Goal: Find specific fact: Find specific fact

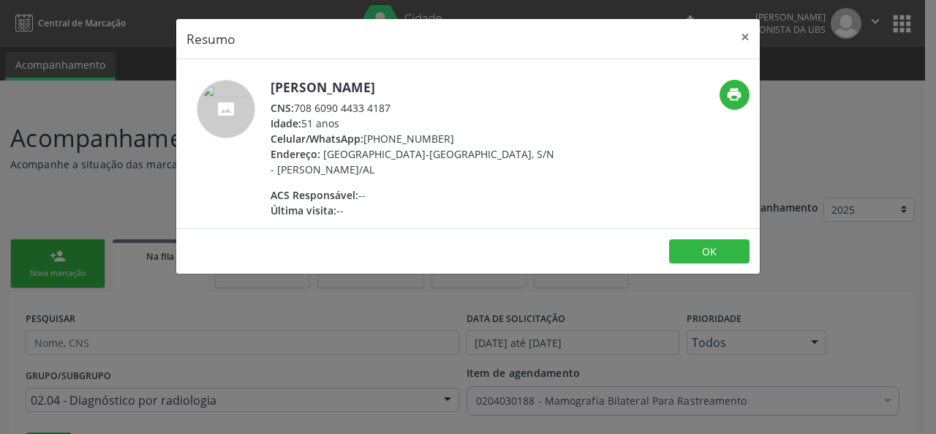
select select "8"
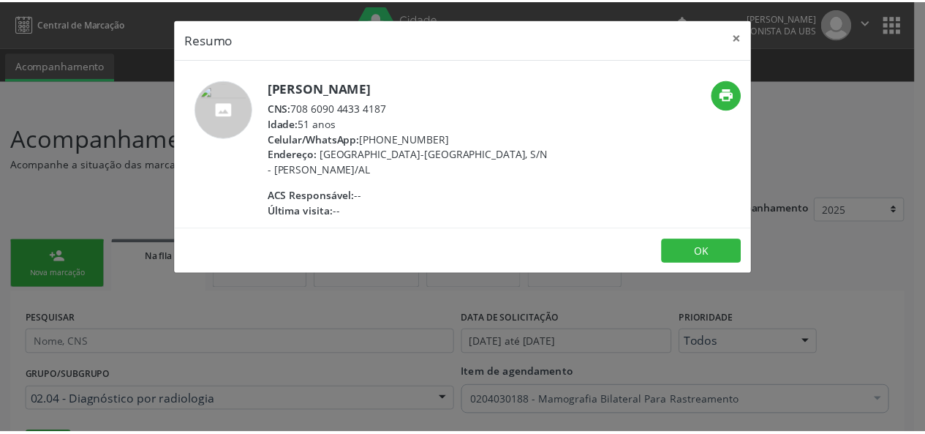
scroll to position [987, 0]
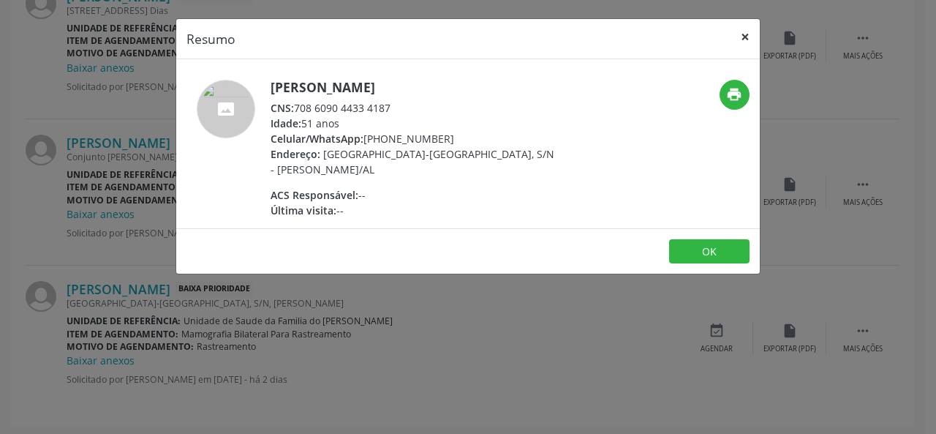
click at [743, 35] on button "×" at bounding box center [745, 37] width 29 height 36
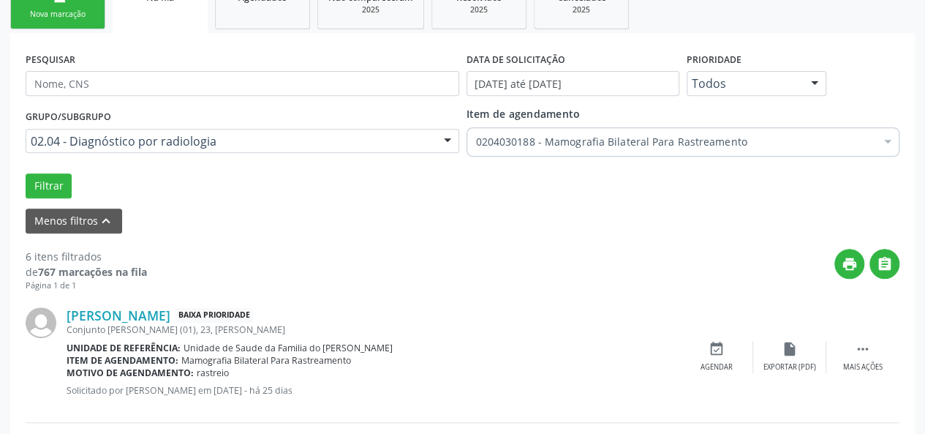
scroll to position [182, 0]
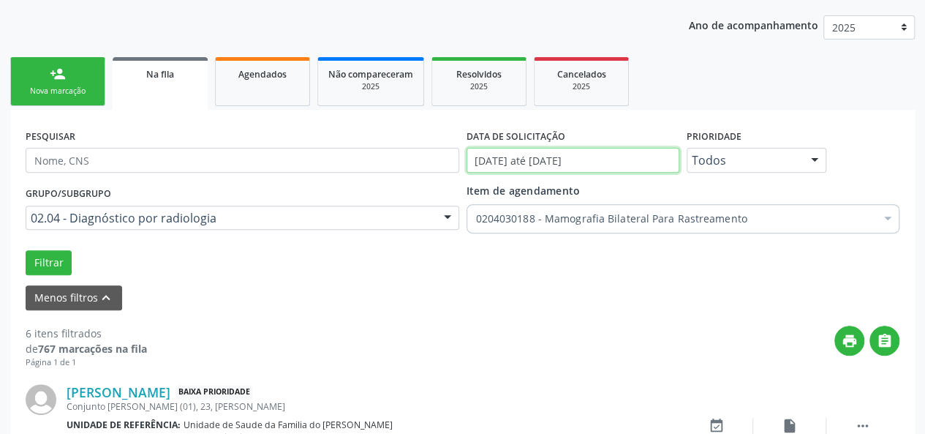
click at [566, 162] on input "[DATE] até [DATE]" at bounding box center [573, 160] width 213 height 25
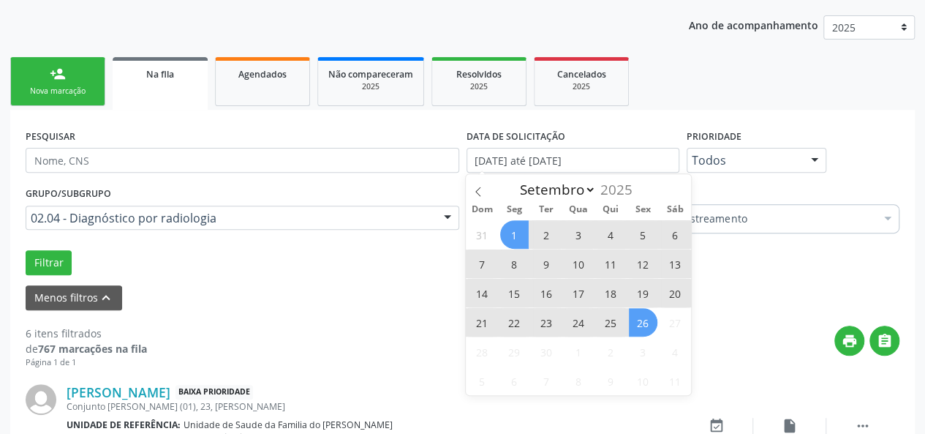
click at [511, 227] on span "1" at bounding box center [514, 234] width 29 height 29
type input "[DATE]"
click at [642, 327] on span "26" at bounding box center [643, 322] width 29 height 29
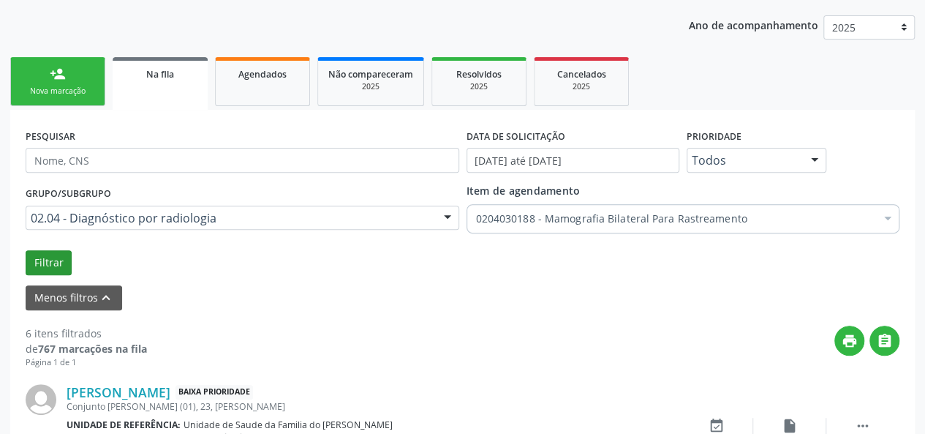
drag, startPoint x: 31, startPoint y: 248, endPoint x: 40, endPoint y: 252, distance: 9.8
click at [31, 248] on div "Grupo/Subgrupo 02.04 - Diagnóstico por radiologia Todos os grupos e subgrupos 0…" at bounding box center [462, 229] width 881 height 92
click at [45, 253] on button "Filtrar" at bounding box center [49, 262] width 46 height 25
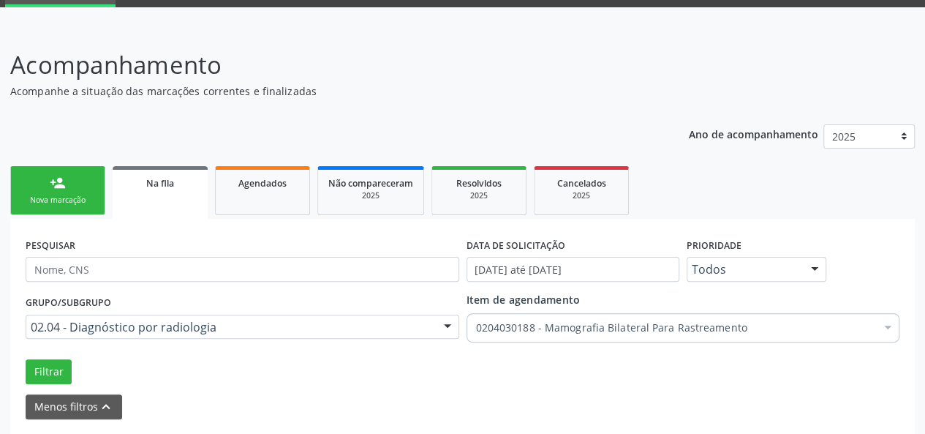
scroll to position [0, 0]
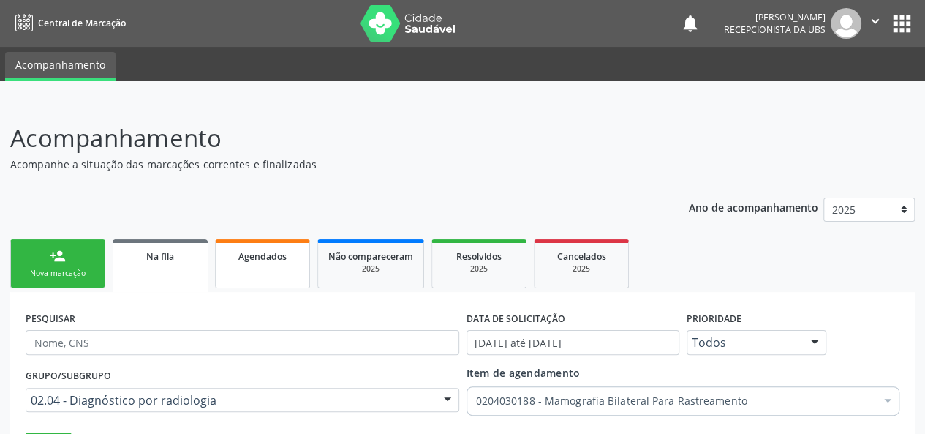
click at [265, 264] on link "Agendados" at bounding box center [262, 263] width 95 height 49
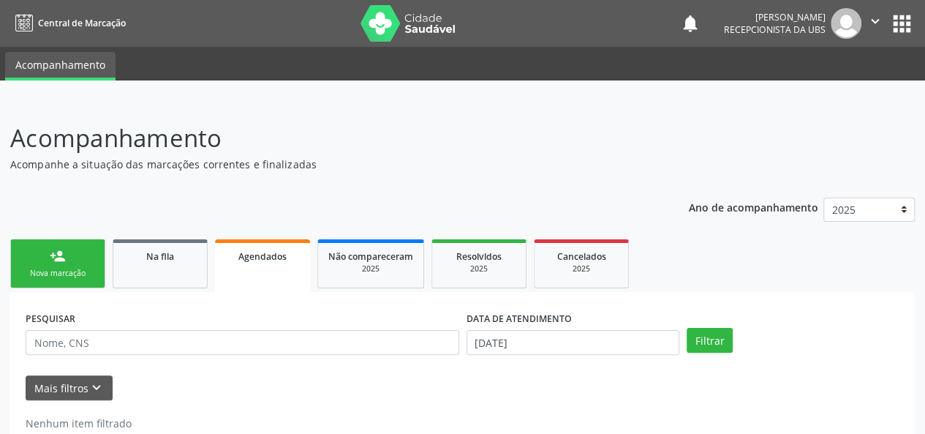
scroll to position [37, 0]
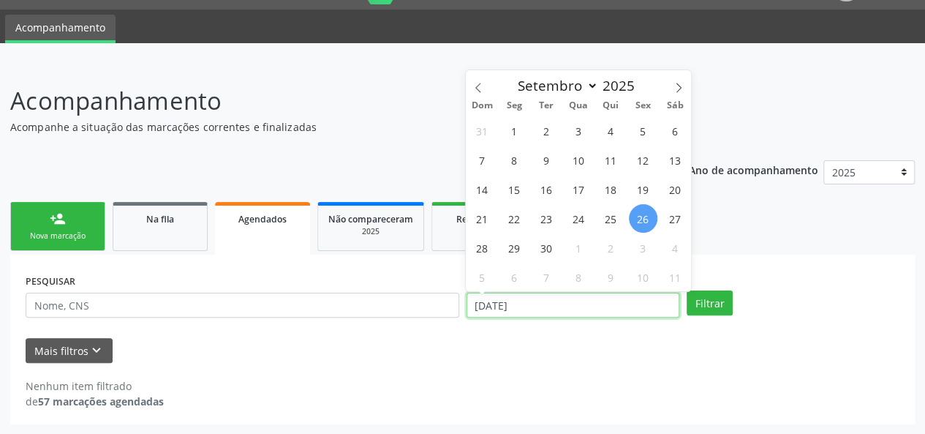
click at [581, 308] on input "[DATE]" at bounding box center [573, 305] width 213 height 25
click at [510, 128] on span "1" at bounding box center [514, 130] width 29 height 29
type input "[DATE]"
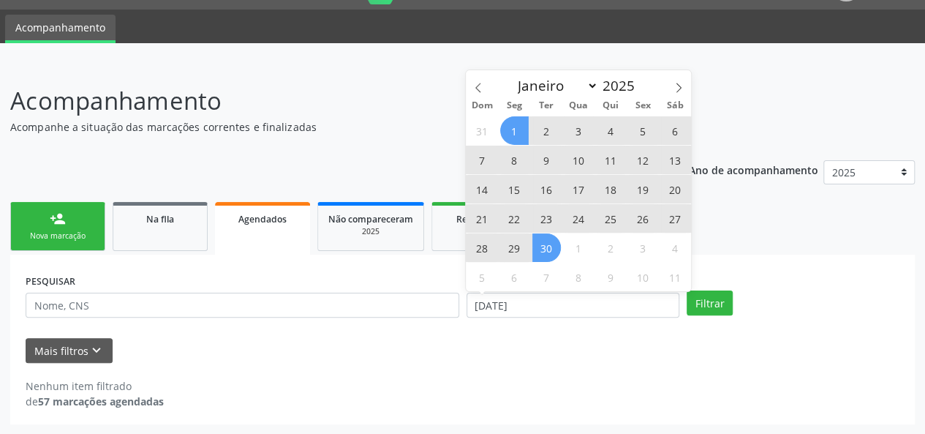
click at [550, 252] on span "30" at bounding box center [547, 247] width 29 height 29
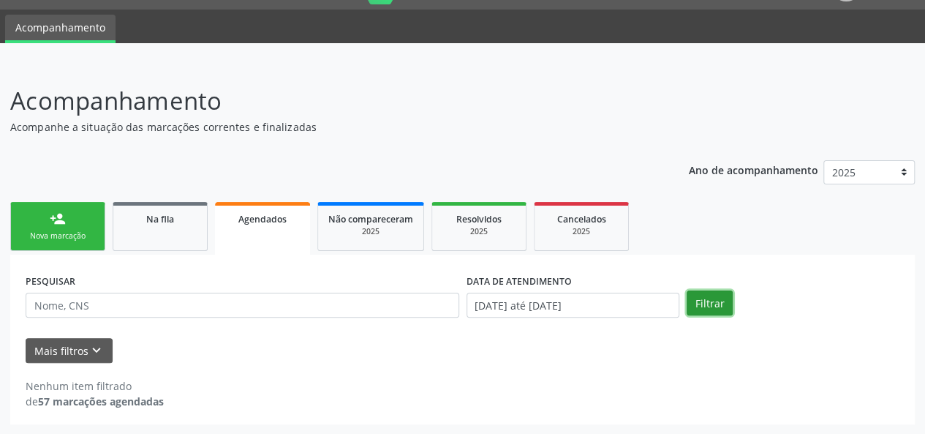
click at [704, 299] on button "Filtrar" at bounding box center [710, 302] width 46 height 25
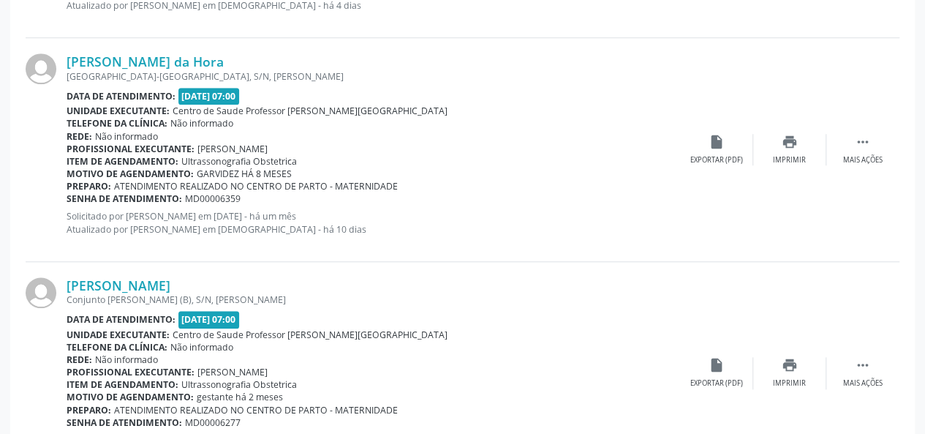
scroll to position [3437, 0]
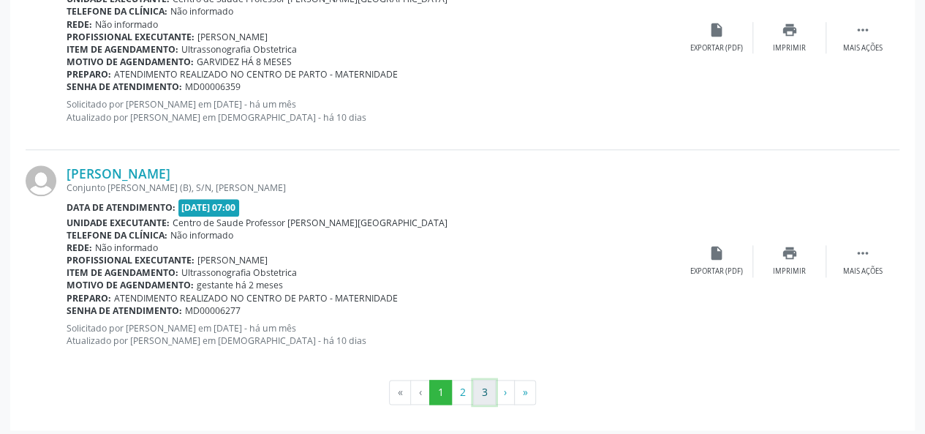
click at [489, 391] on button "3" at bounding box center [484, 392] width 23 height 25
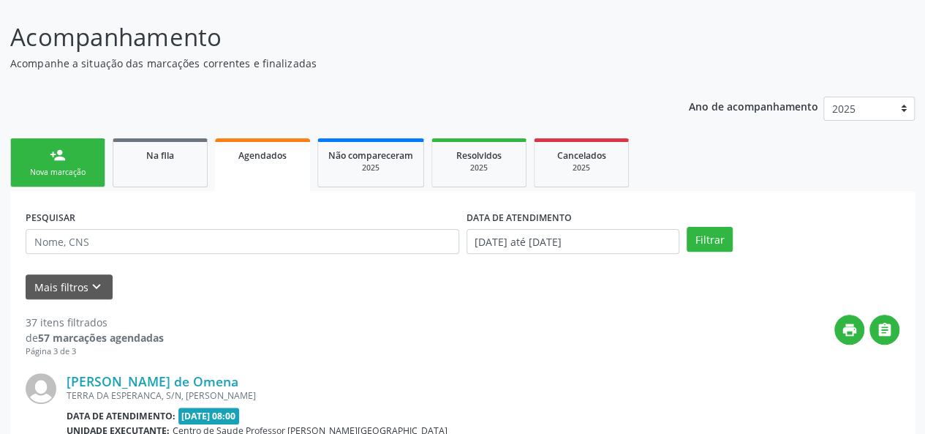
scroll to position [146, 0]
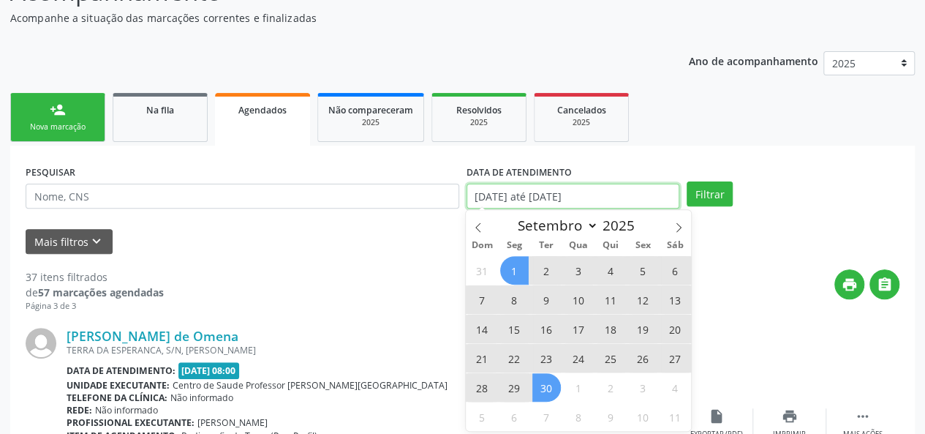
click at [546, 201] on input "[DATE] até [DATE]" at bounding box center [573, 196] width 213 height 25
click at [678, 222] on span at bounding box center [678, 222] width 25 height 25
select select "9"
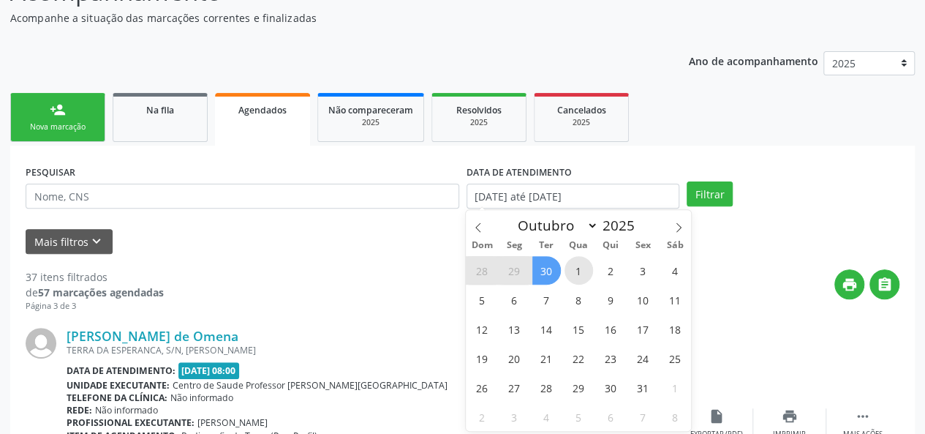
click at [587, 264] on span "1" at bounding box center [579, 270] width 29 height 29
type input "01/10/2025"
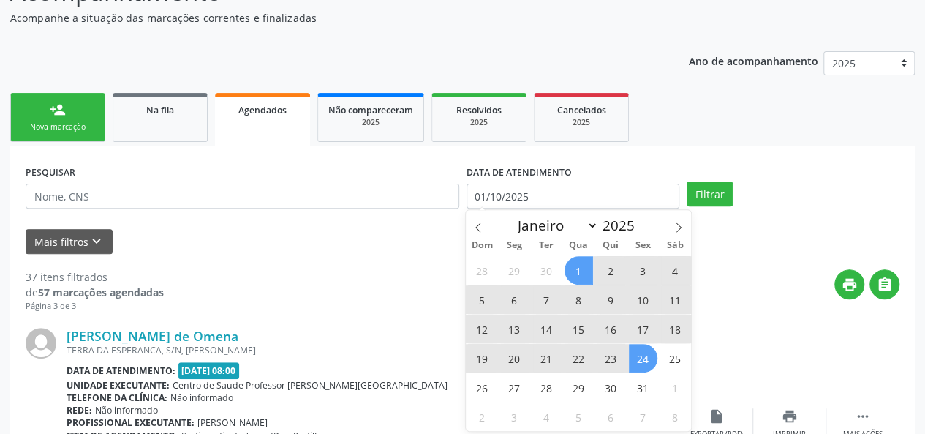
click at [632, 361] on span "24" at bounding box center [643, 358] width 29 height 29
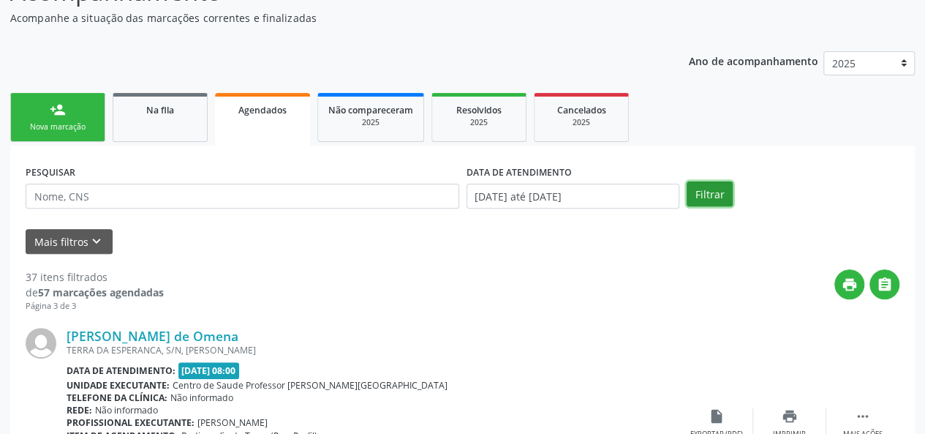
click at [707, 193] on button "Filtrar" at bounding box center [710, 193] width 46 height 25
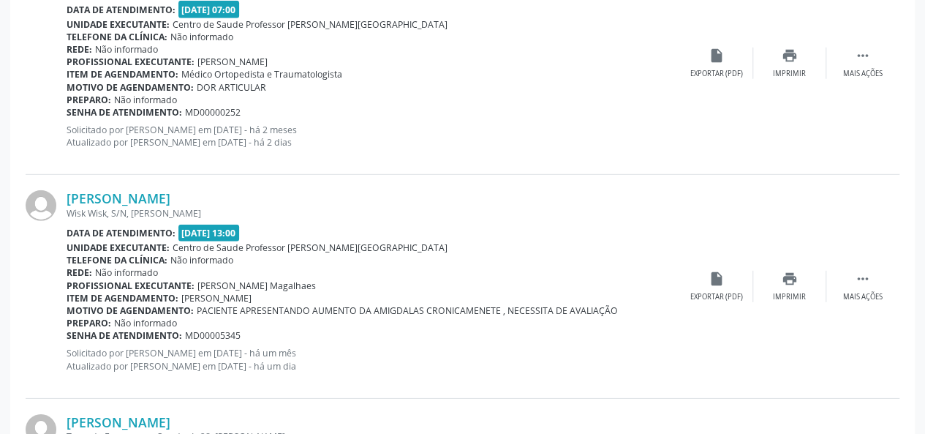
scroll to position [2121, 0]
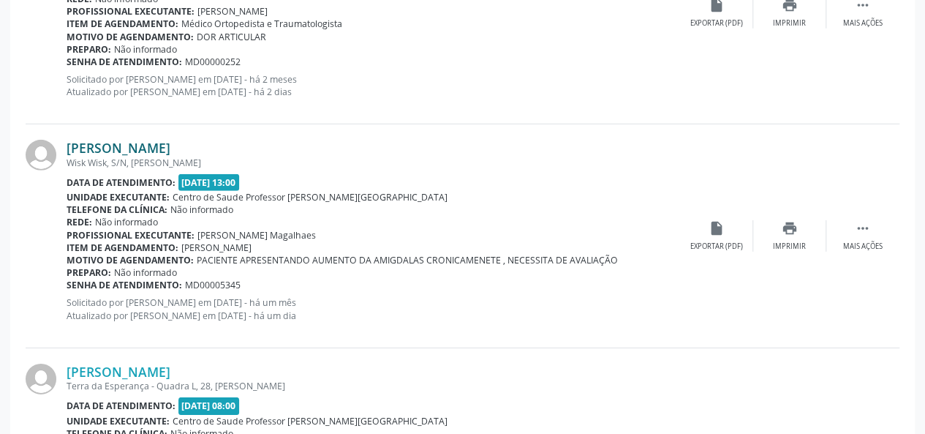
click at [100, 147] on link "[PERSON_NAME]" at bounding box center [119, 148] width 104 height 16
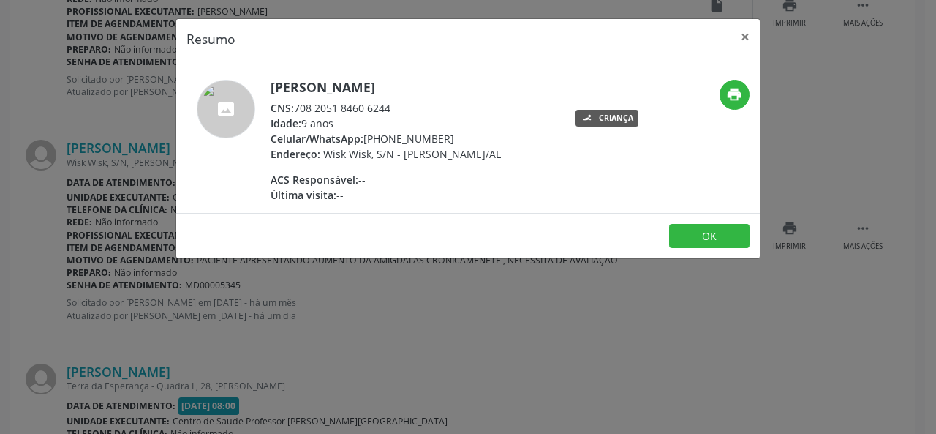
drag, startPoint x: 401, startPoint y: 105, endPoint x: 297, endPoint y: 110, distance: 104.0
click at [297, 110] on div "CNS: 708 2051 8460 6244" at bounding box center [386, 107] width 230 height 15
copy div "708 2051 8460 6244"
click at [746, 39] on button "×" at bounding box center [745, 37] width 29 height 36
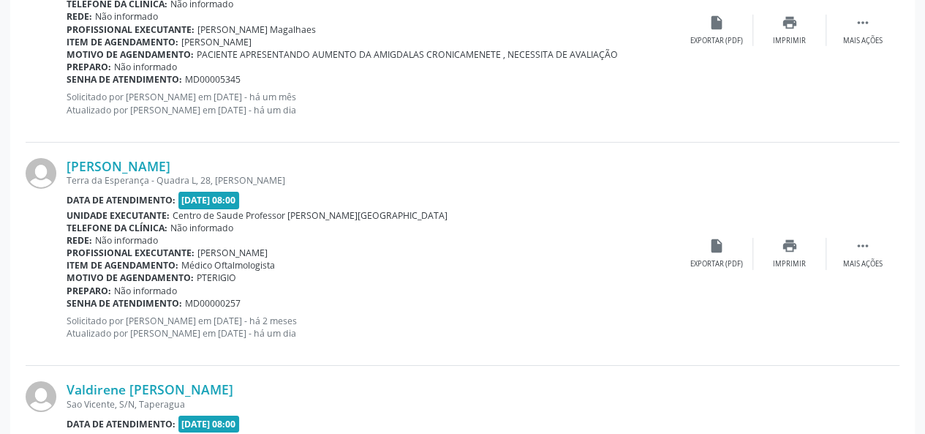
scroll to position [2341, 0]
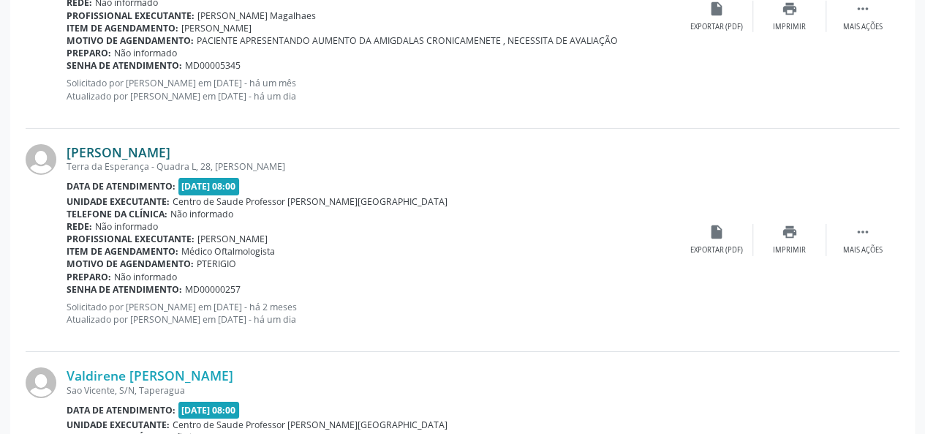
click at [129, 148] on link "[PERSON_NAME]" at bounding box center [119, 152] width 104 height 16
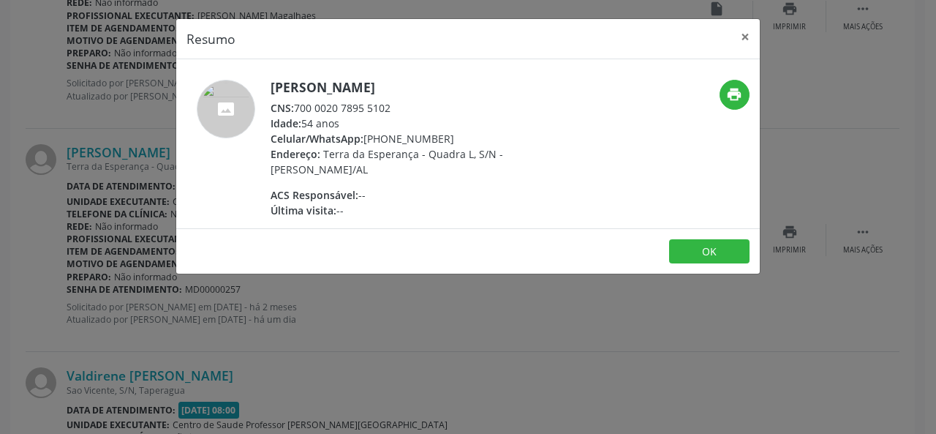
drag, startPoint x: 398, startPoint y: 109, endPoint x: 294, endPoint y: 109, distance: 103.9
click at [294, 109] on div "CNS: 700 0020 7895 5102" at bounding box center [413, 107] width 285 height 15
copy div "700 0020 7895 5102"
click at [742, 33] on button "×" at bounding box center [745, 37] width 29 height 36
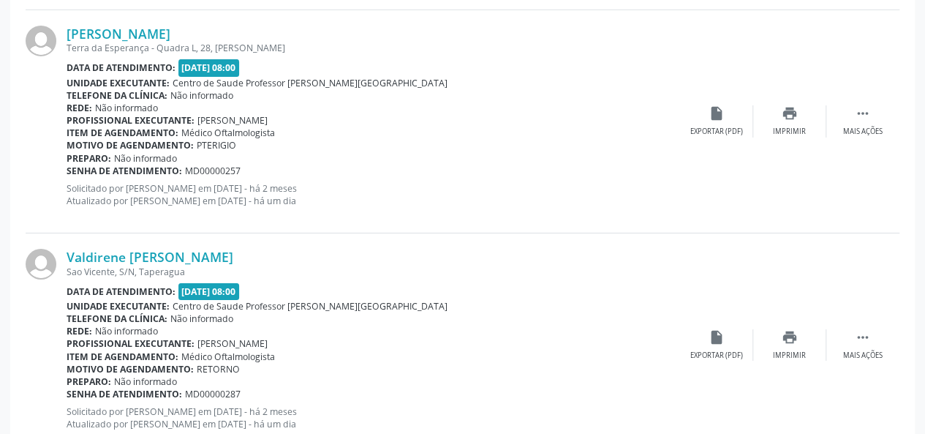
scroll to position [2487, 0]
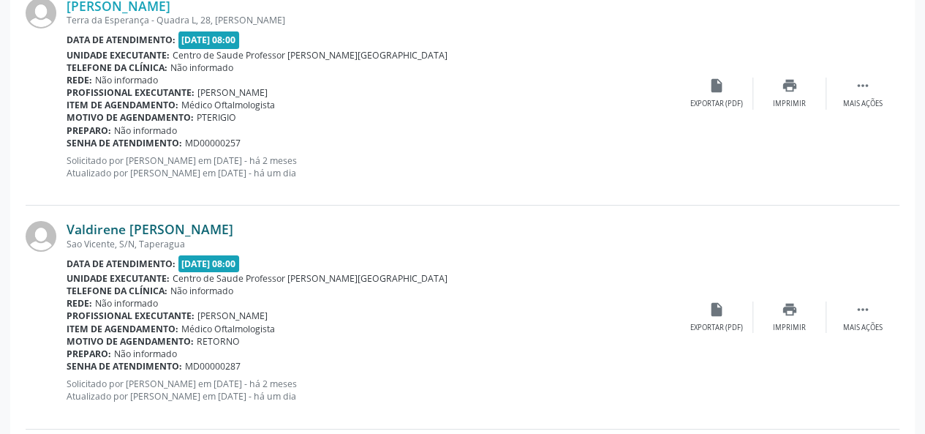
click at [233, 223] on link "Valdirene [PERSON_NAME]" at bounding box center [150, 229] width 167 height 16
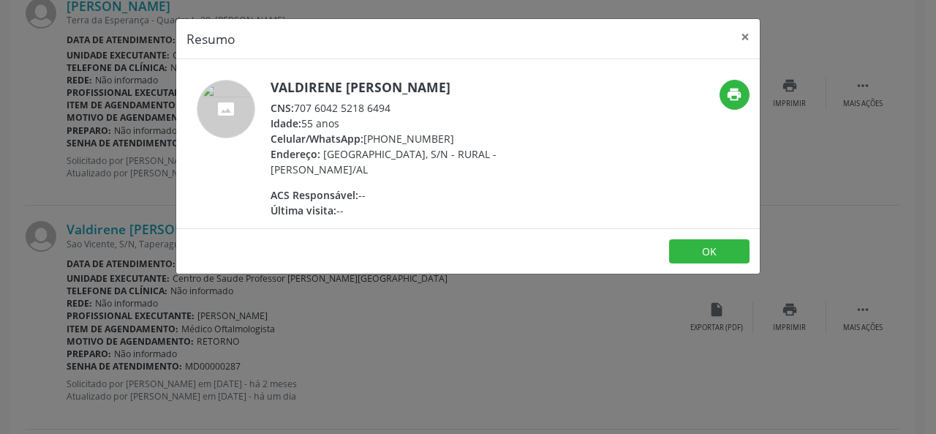
drag, startPoint x: 404, startPoint y: 124, endPoint x: 294, endPoint y: 119, distance: 109.8
click at [294, 116] on div "CNS: 707 6042 5218 6494" at bounding box center [413, 107] width 285 height 15
copy div "707 6042 5218 6494"
click at [743, 34] on button "×" at bounding box center [745, 37] width 29 height 36
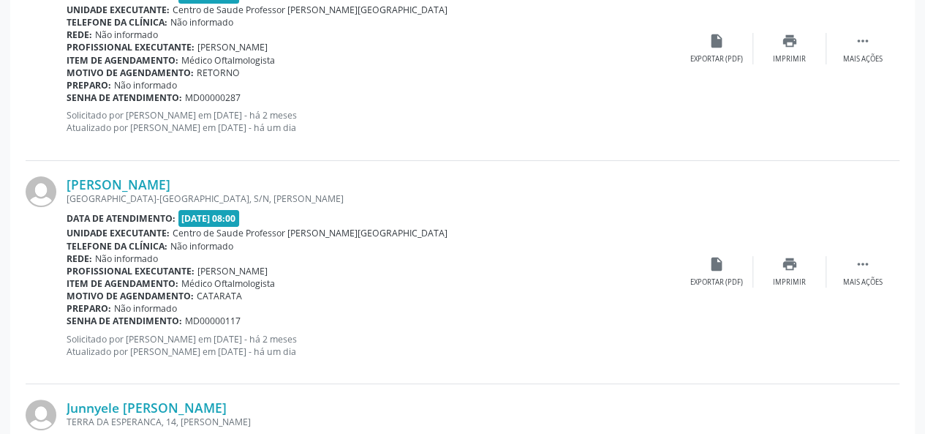
scroll to position [2853, 0]
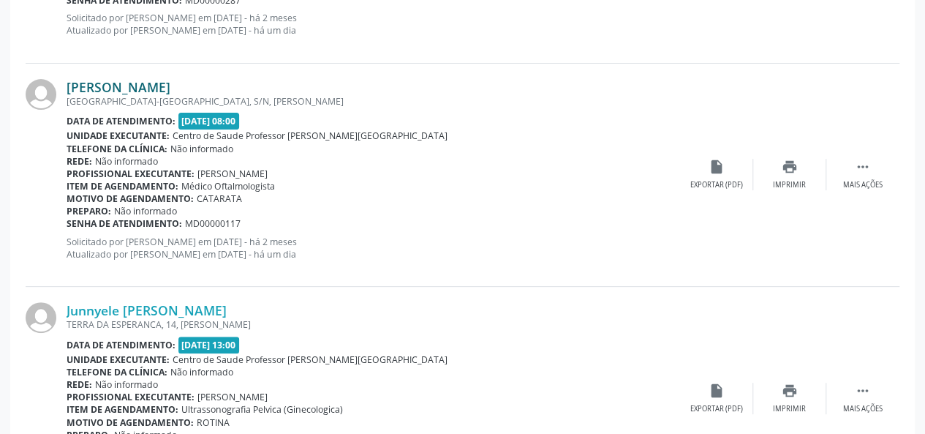
click at [159, 87] on link "[PERSON_NAME]" at bounding box center [119, 87] width 104 height 16
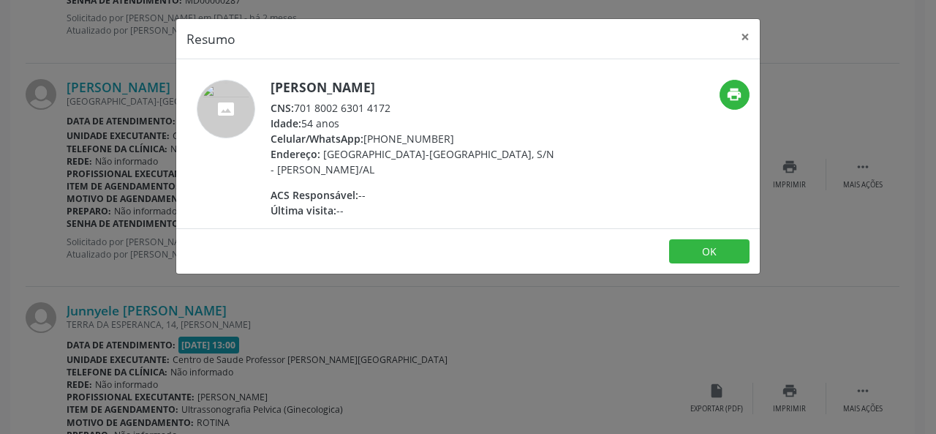
drag, startPoint x: 399, startPoint y: 108, endPoint x: 298, endPoint y: 105, distance: 100.3
click at [298, 105] on div "CNS: 701 8002 6301 4172" at bounding box center [413, 107] width 285 height 15
copy div "701 8002 6301 4172"
drag, startPoint x: 448, startPoint y: 82, endPoint x: 269, endPoint y: 80, distance: 178.5
click at [269, 80] on div "[PERSON_NAME] CNS: 701 8002 6301 4172 Idade: 54 anos Celular/WhatsApp: [PHONE_N…" at bounding box center [370, 149] width 389 height 138
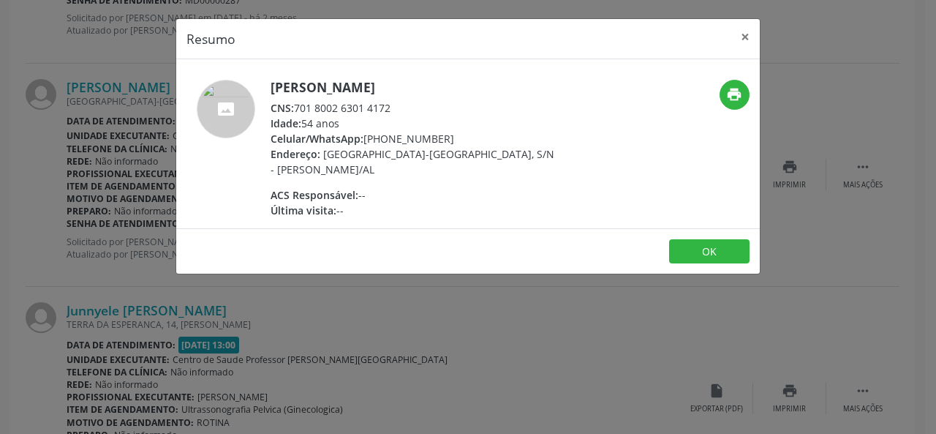
copy h5 "[PERSON_NAME]"
drag, startPoint x: 396, startPoint y: 105, endPoint x: 293, endPoint y: 109, distance: 103.9
click at [293, 109] on div "CNS: 701 8002 6301 4172" at bounding box center [413, 107] width 285 height 15
copy div "701 8002 6301 4172"
click at [748, 33] on button "×" at bounding box center [745, 37] width 29 height 36
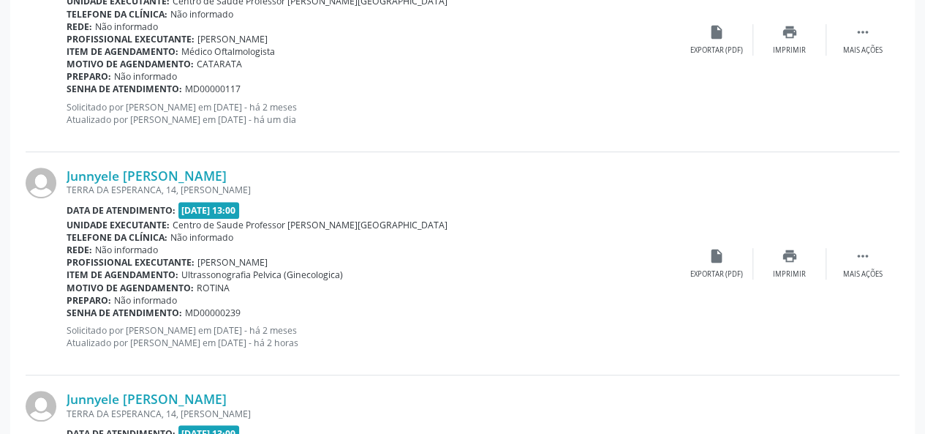
scroll to position [2999, 0]
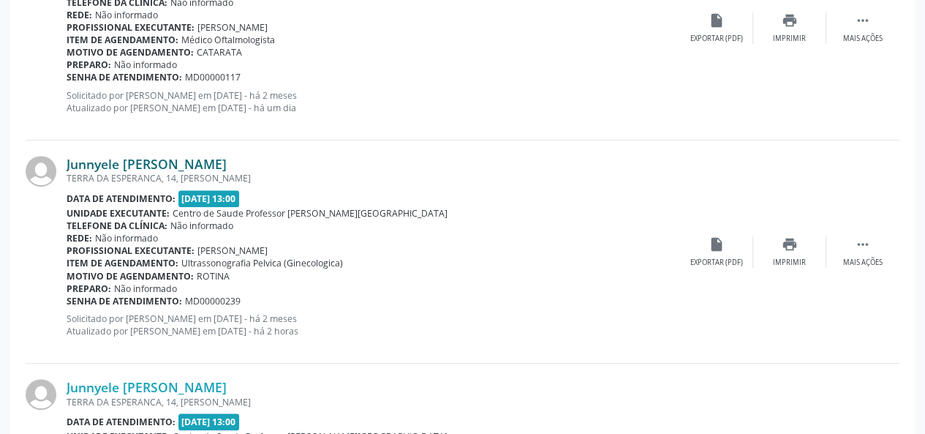
click at [176, 162] on link "Junnyele [PERSON_NAME]" at bounding box center [147, 164] width 160 height 16
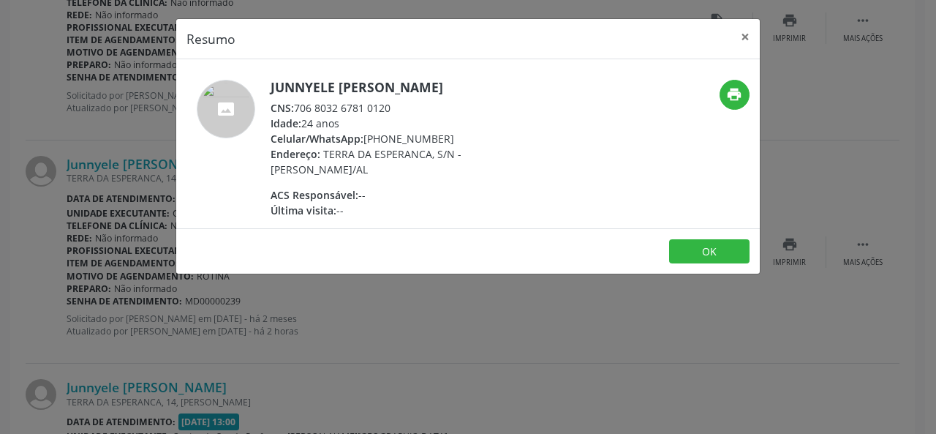
drag, startPoint x: 401, startPoint y: 121, endPoint x: 295, endPoint y: 115, distance: 106.2
click at [295, 115] on div "CNS: 706 8032 6781 0120" at bounding box center [413, 107] width 285 height 15
copy div "706 8032 6781 0120"
click at [755, 34] on button "×" at bounding box center [745, 37] width 29 height 36
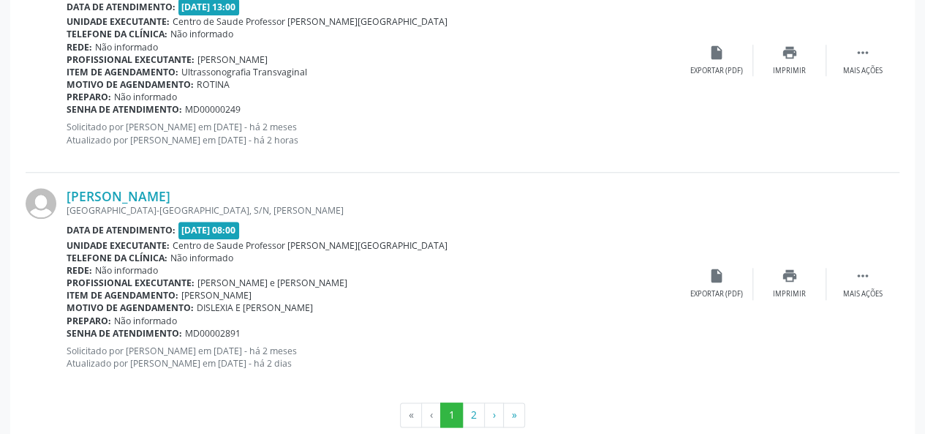
scroll to position [3437, 0]
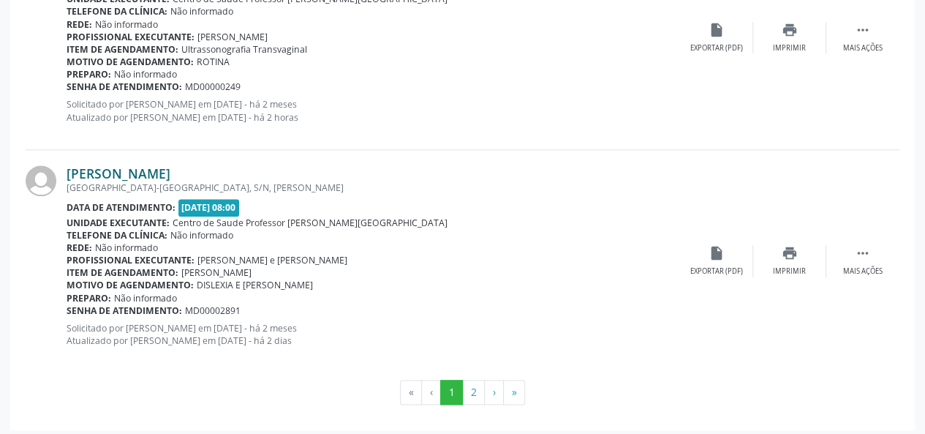
click at [137, 170] on link "[PERSON_NAME]" at bounding box center [119, 173] width 104 height 16
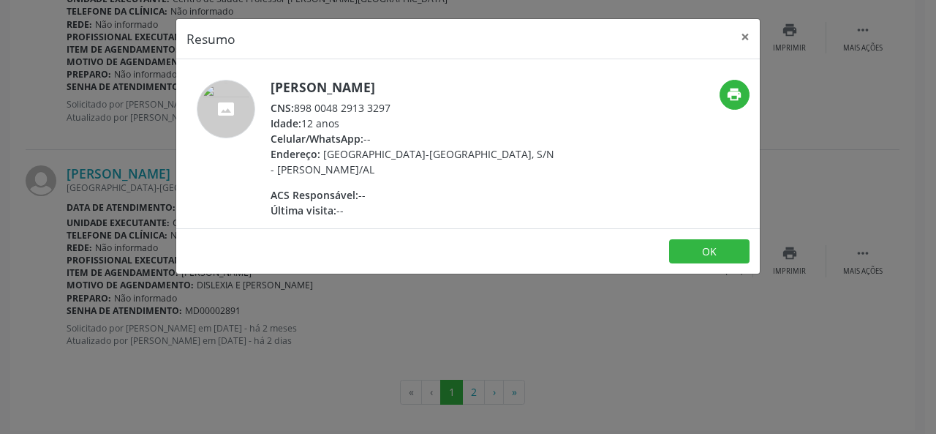
drag, startPoint x: 394, startPoint y: 105, endPoint x: 298, endPoint y: 105, distance: 95.1
click at [298, 105] on div "CNS: 898 0048 2913 3297" at bounding box center [413, 107] width 285 height 15
copy div "898 0048 2913 3297"
click at [743, 33] on button "×" at bounding box center [745, 37] width 29 height 36
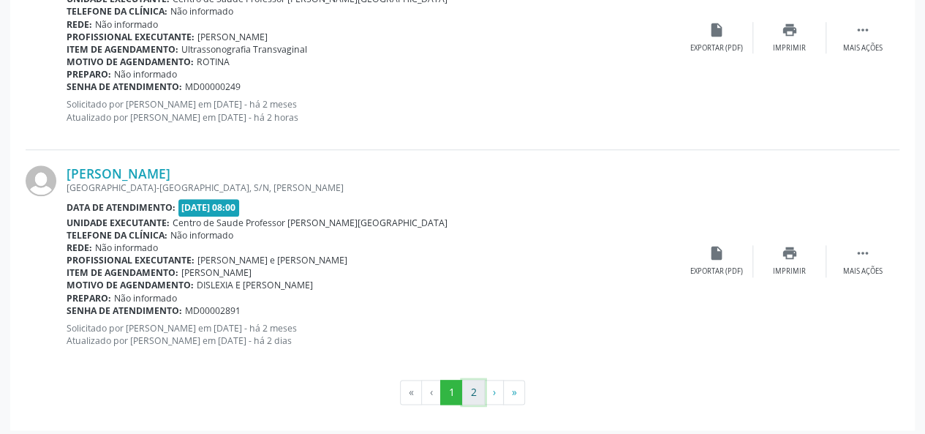
click at [471, 381] on button "2" at bounding box center [473, 392] width 23 height 25
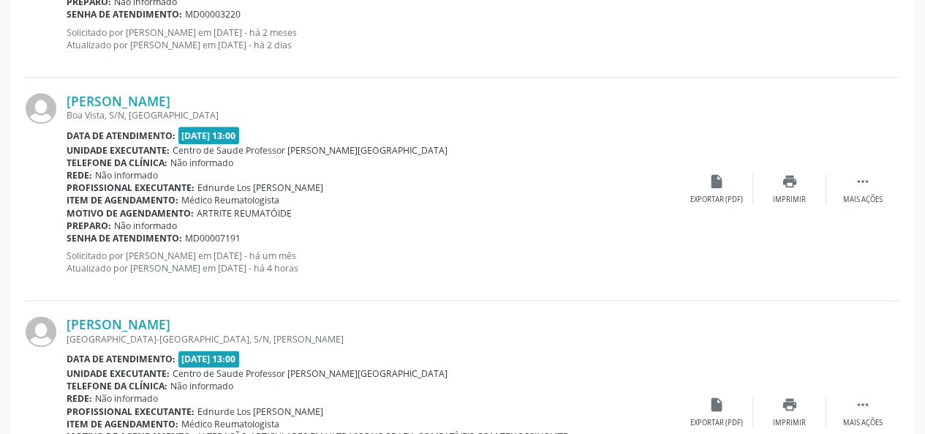
scroll to position [983, 0]
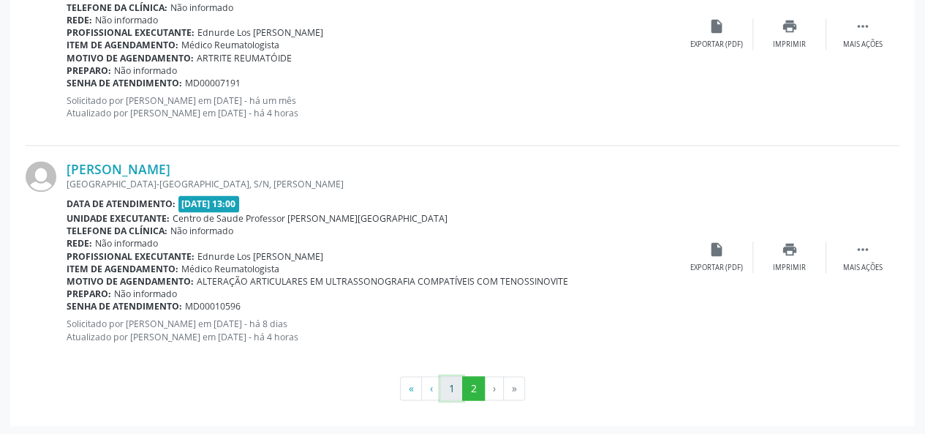
click at [454, 387] on button "1" at bounding box center [451, 388] width 23 height 25
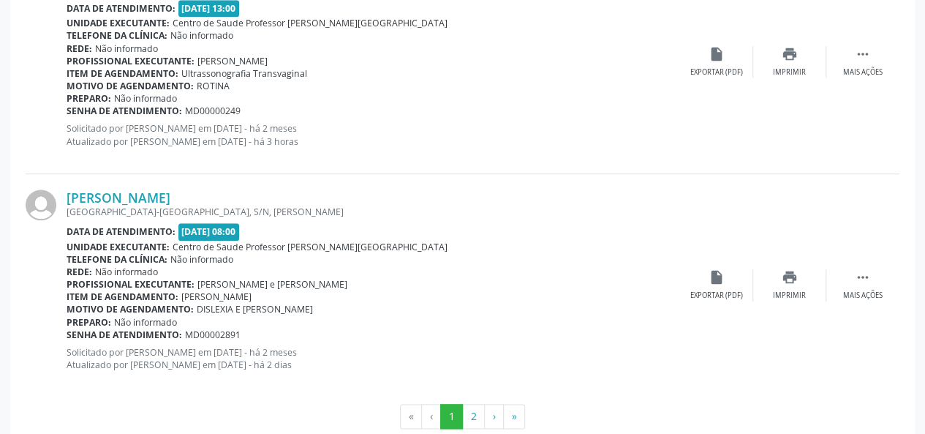
scroll to position [3437, 0]
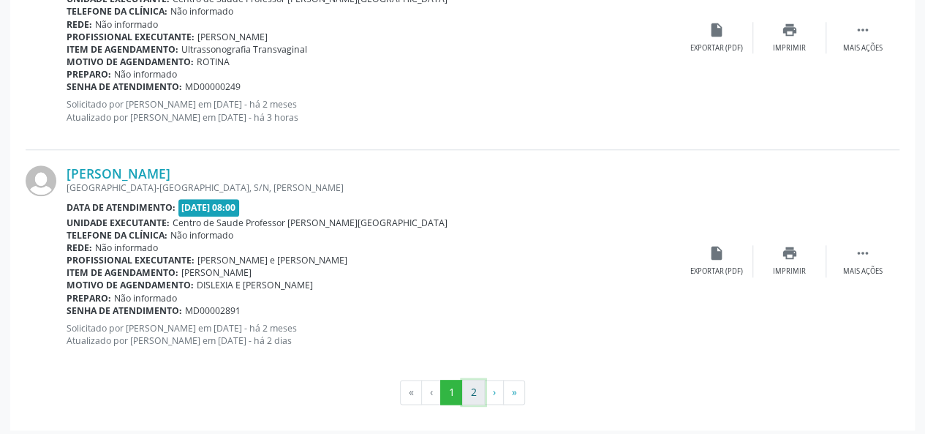
click at [470, 387] on button "2" at bounding box center [473, 392] width 23 height 25
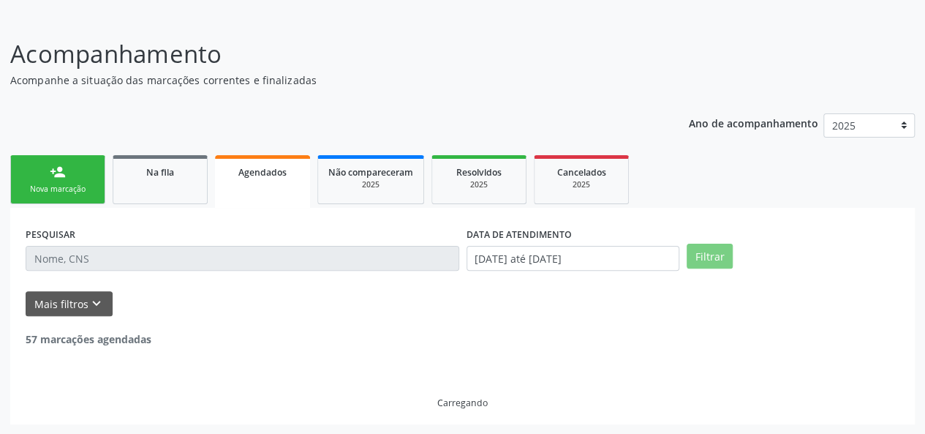
scroll to position [983, 0]
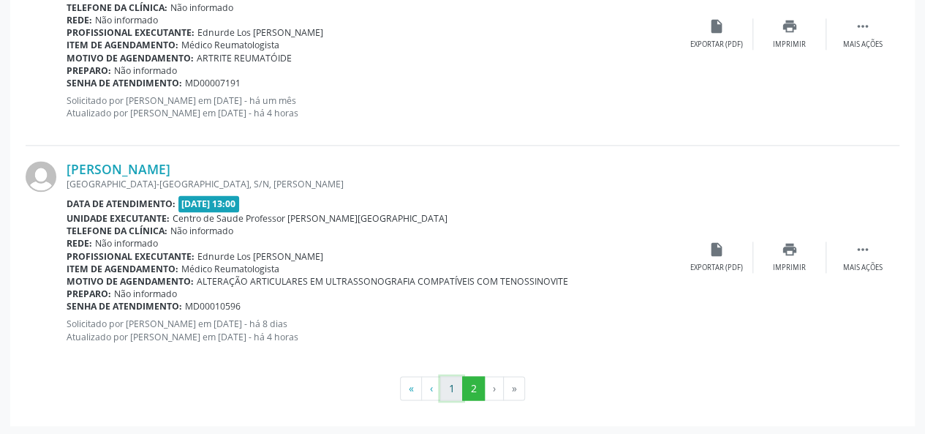
click at [455, 390] on button "1" at bounding box center [451, 388] width 23 height 25
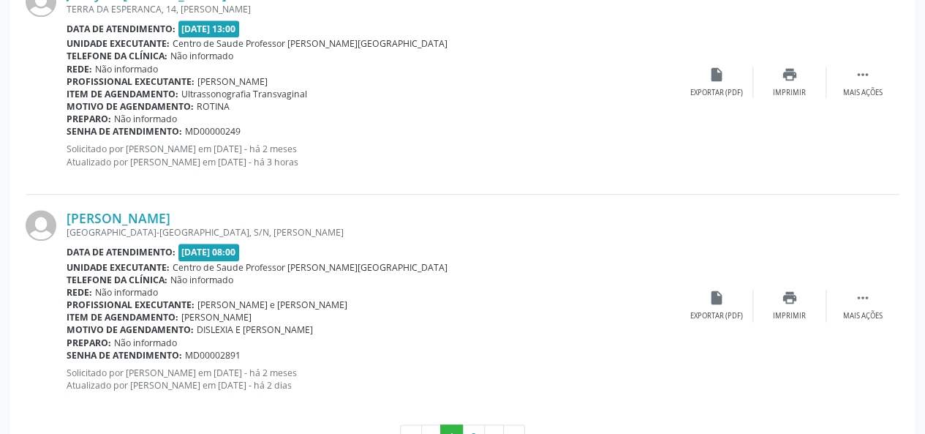
scroll to position [3437, 0]
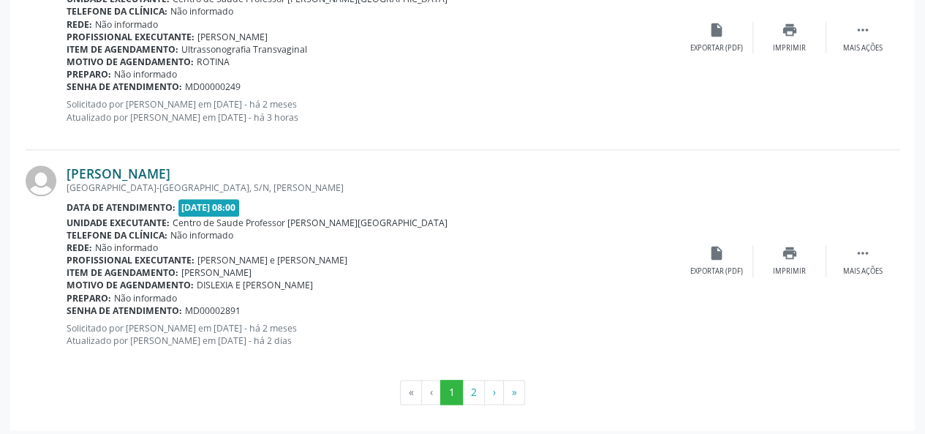
click at [170, 169] on link "[PERSON_NAME]" at bounding box center [119, 173] width 104 height 16
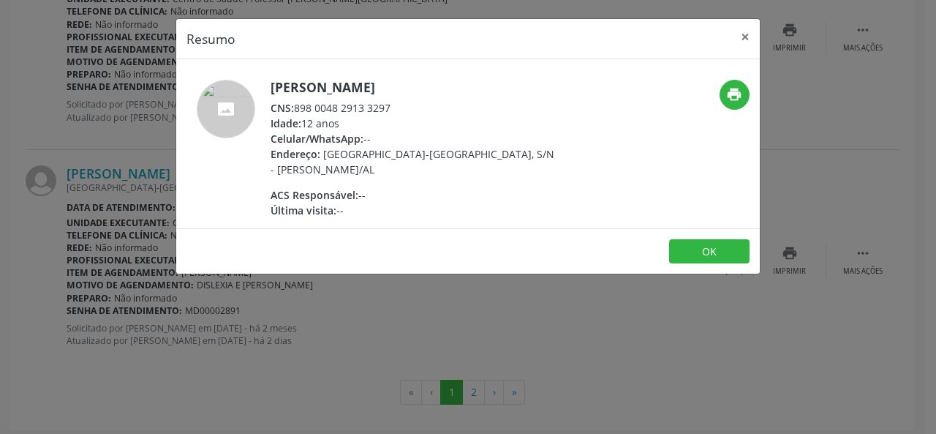
drag, startPoint x: 402, startPoint y: 108, endPoint x: 297, endPoint y: 108, distance: 105.3
click at [297, 108] on div "CNS: 898 0048 2913 3297" at bounding box center [413, 107] width 285 height 15
copy div "898 0048 2913 3297"
click at [745, 34] on button "×" at bounding box center [745, 37] width 29 height 36
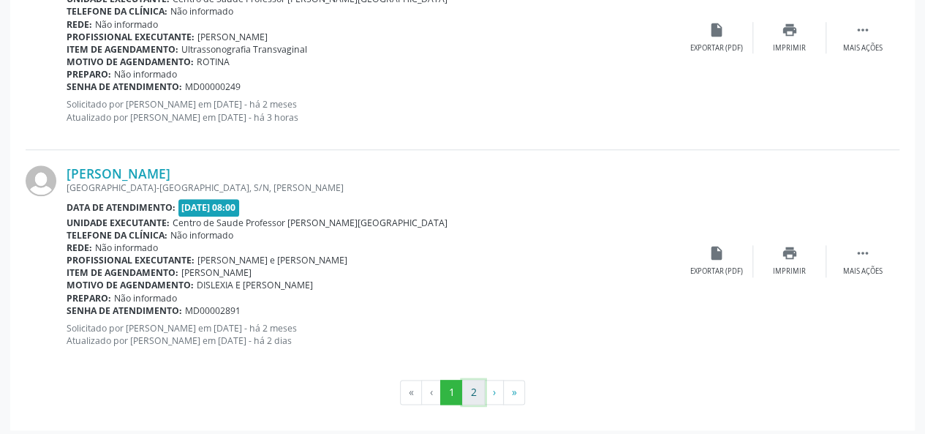
click at [479, 389] on button "2" at bounding box center [473, 392] width 23 height 25
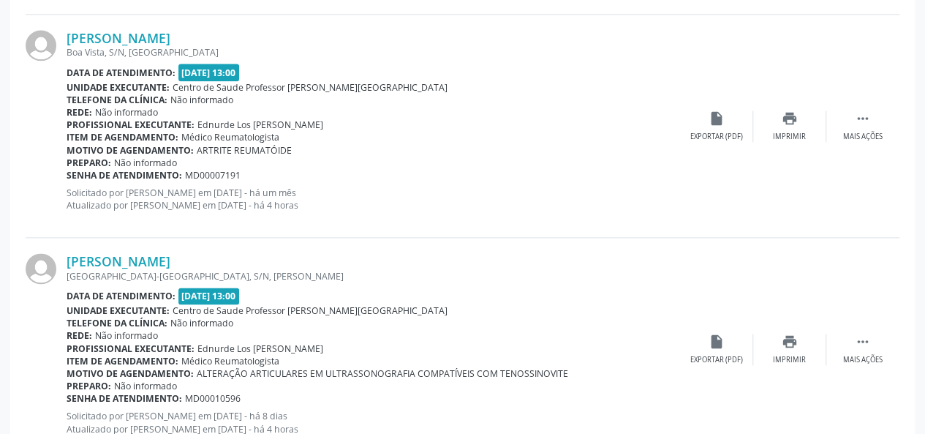
scroll to position [983, 0]
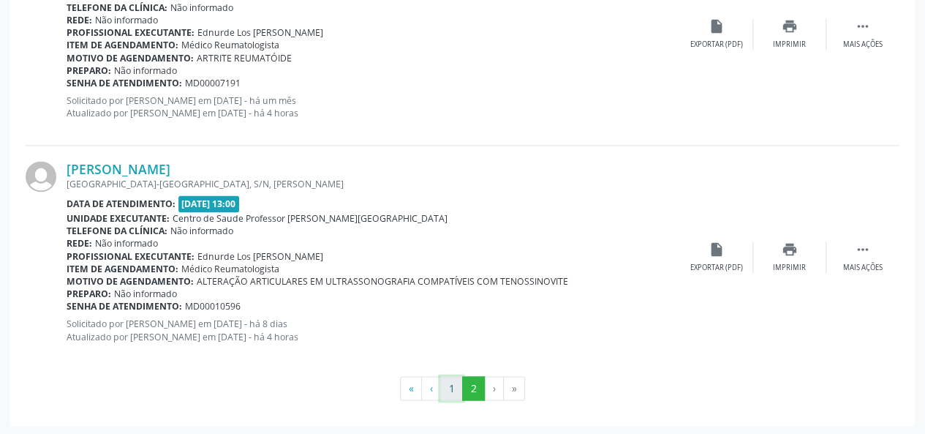
click at [451, 378] on button "1" at bounding box center [451, 388] width 23 height 25
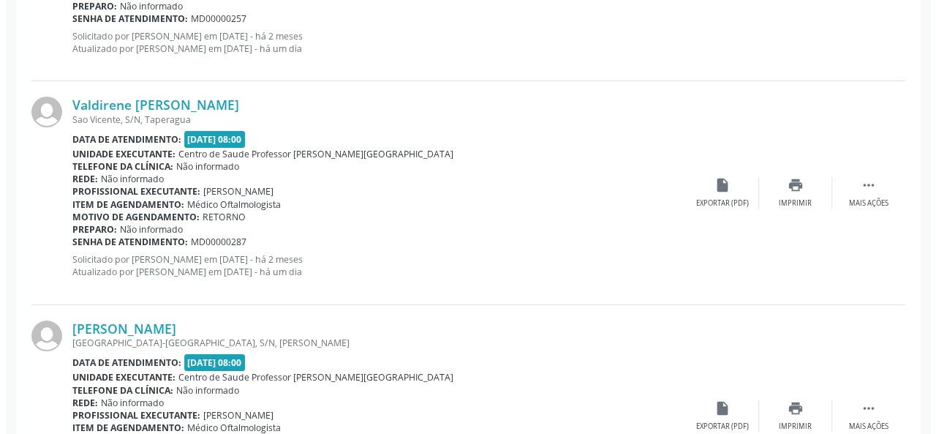
scroll to position [2539, 0]
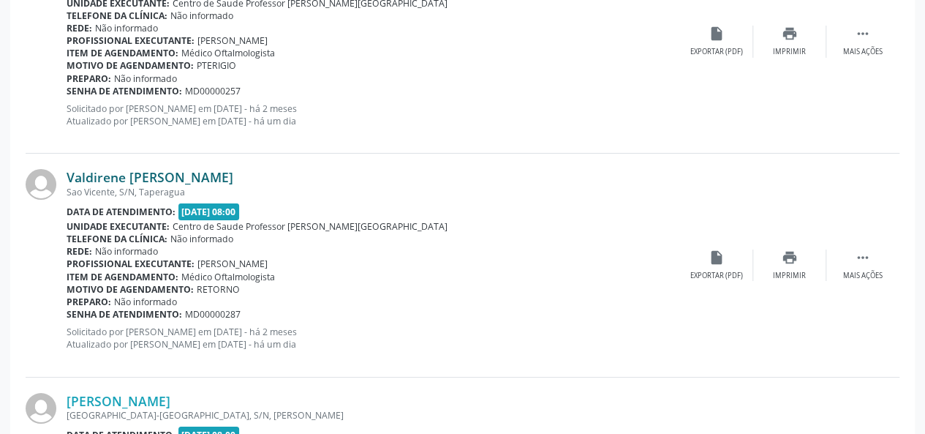
click at [198, 171] on link "Valdirene [PERSON_NAME]" at bounding box center [150, 177] width 167 height 16
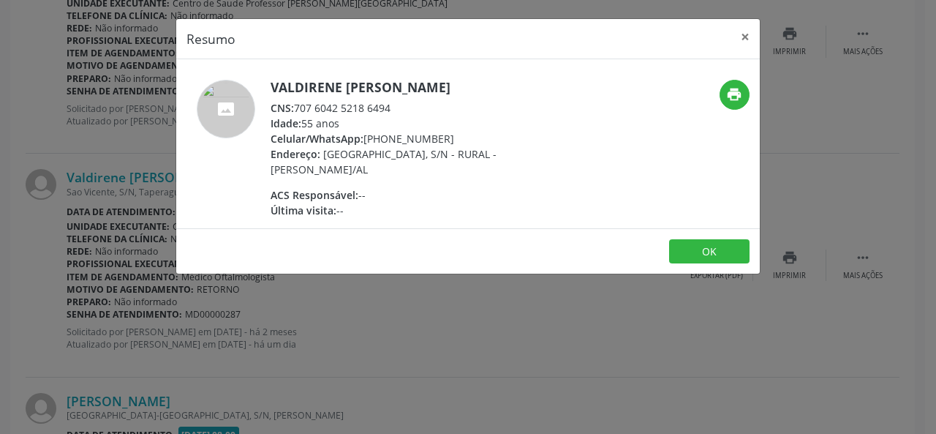
drag, startPoint x: 402, startPoint y: 121, endPoint x: 298, endPoint y: 122, distance: 104.6
click at [298, 116] on div "CNS: 707 6042 5218 6494" at bounding box center [413, 107] width 285 height 15
